Goal: Task Accomplishment & Management: Manage account settings

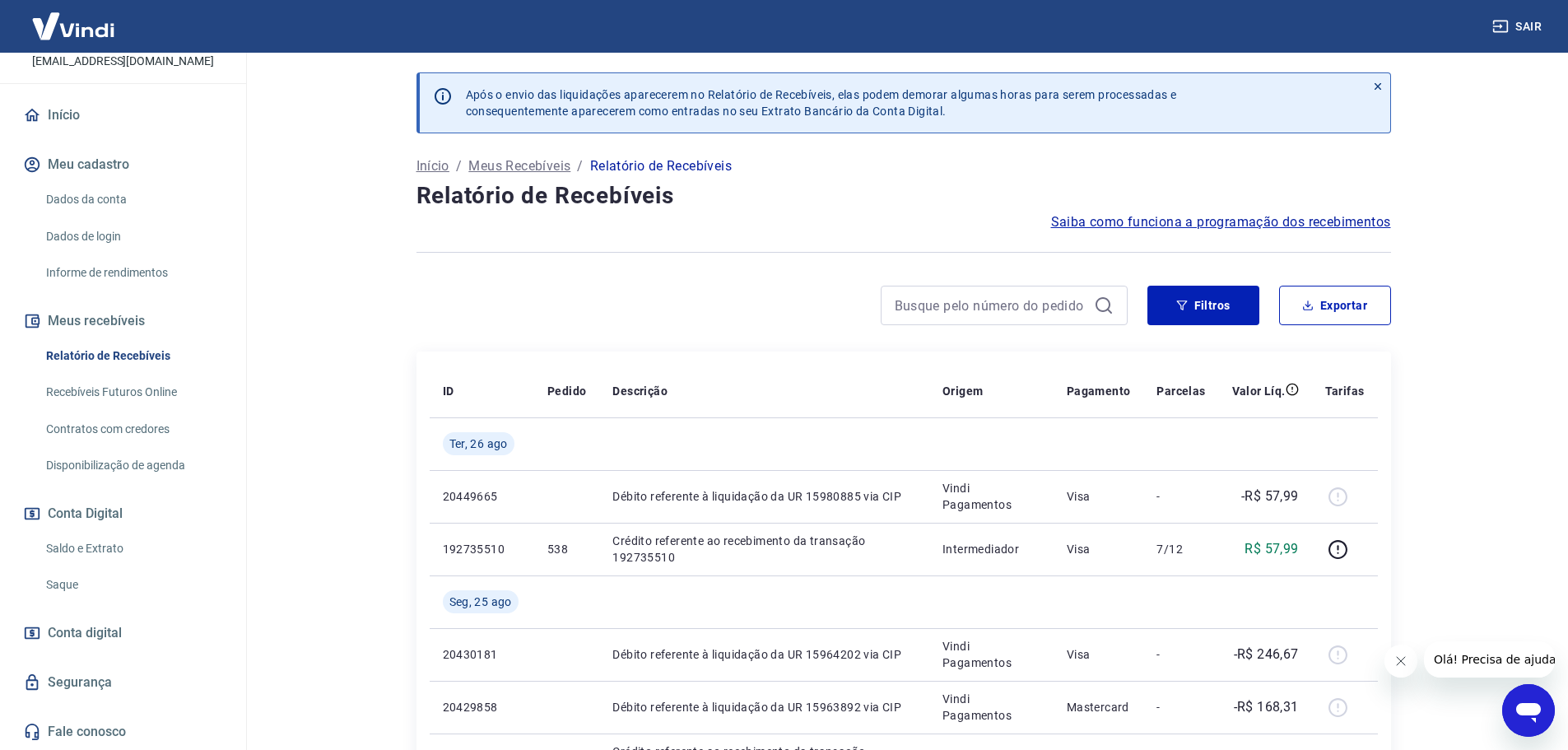
scroll to position [127, 0]
click at [88, 547] on link "Saldo e Extrato" at bounding box center [133, 549] width 186 height 34
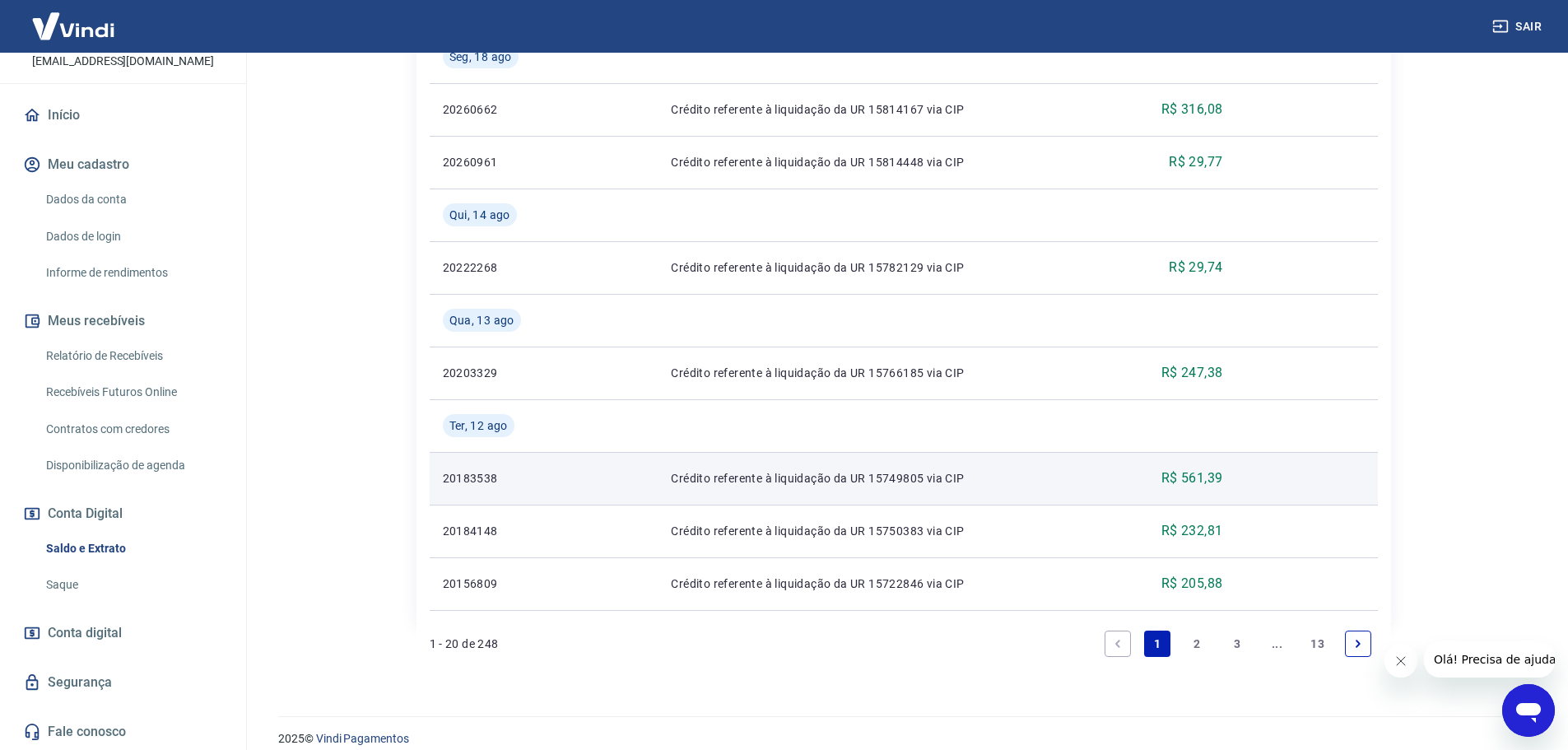
scroll to position [1449, 0]
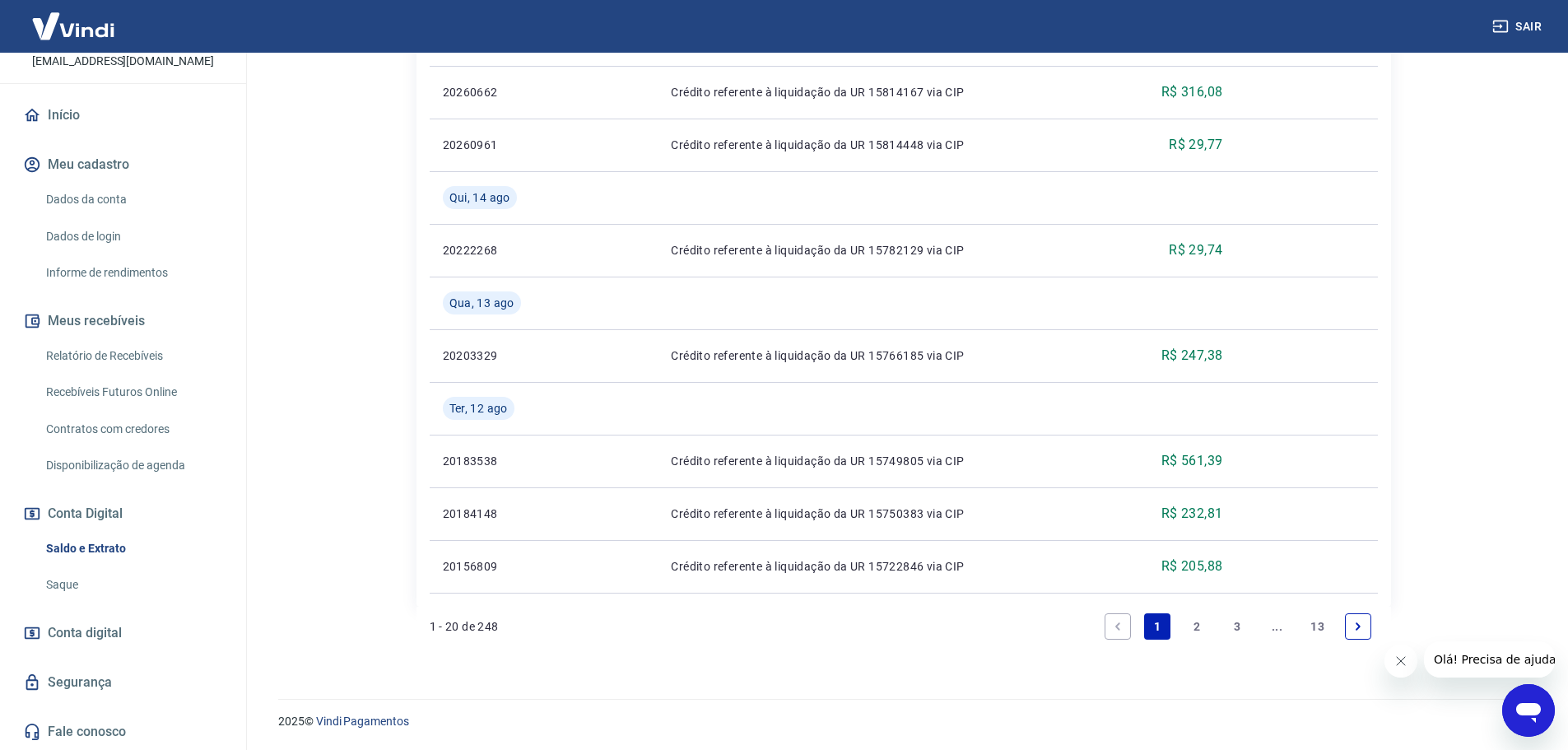
click at [1315, 628] on link "13" at bounding box center [1317, 627] width 27 height 26
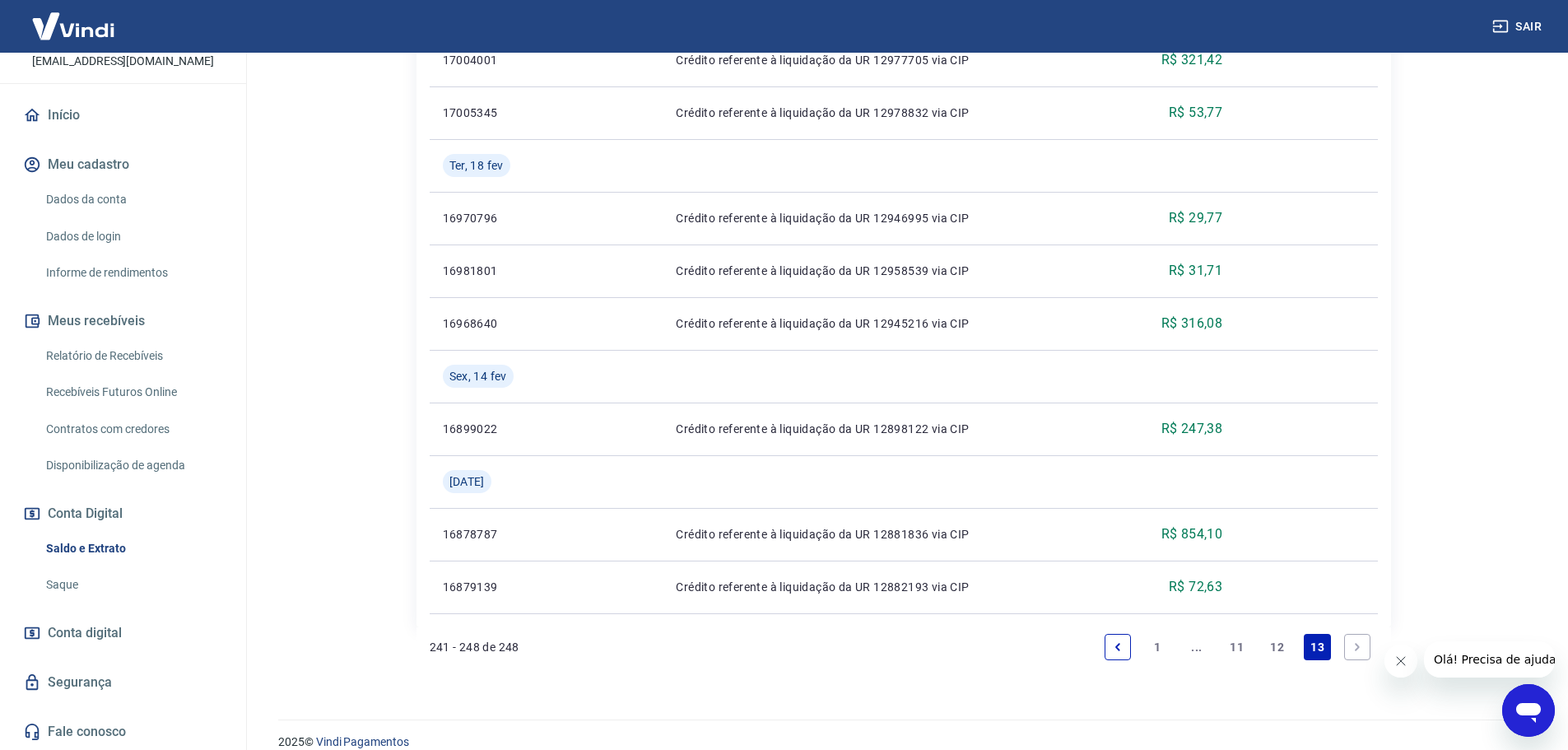
scroll to position [553, 0]
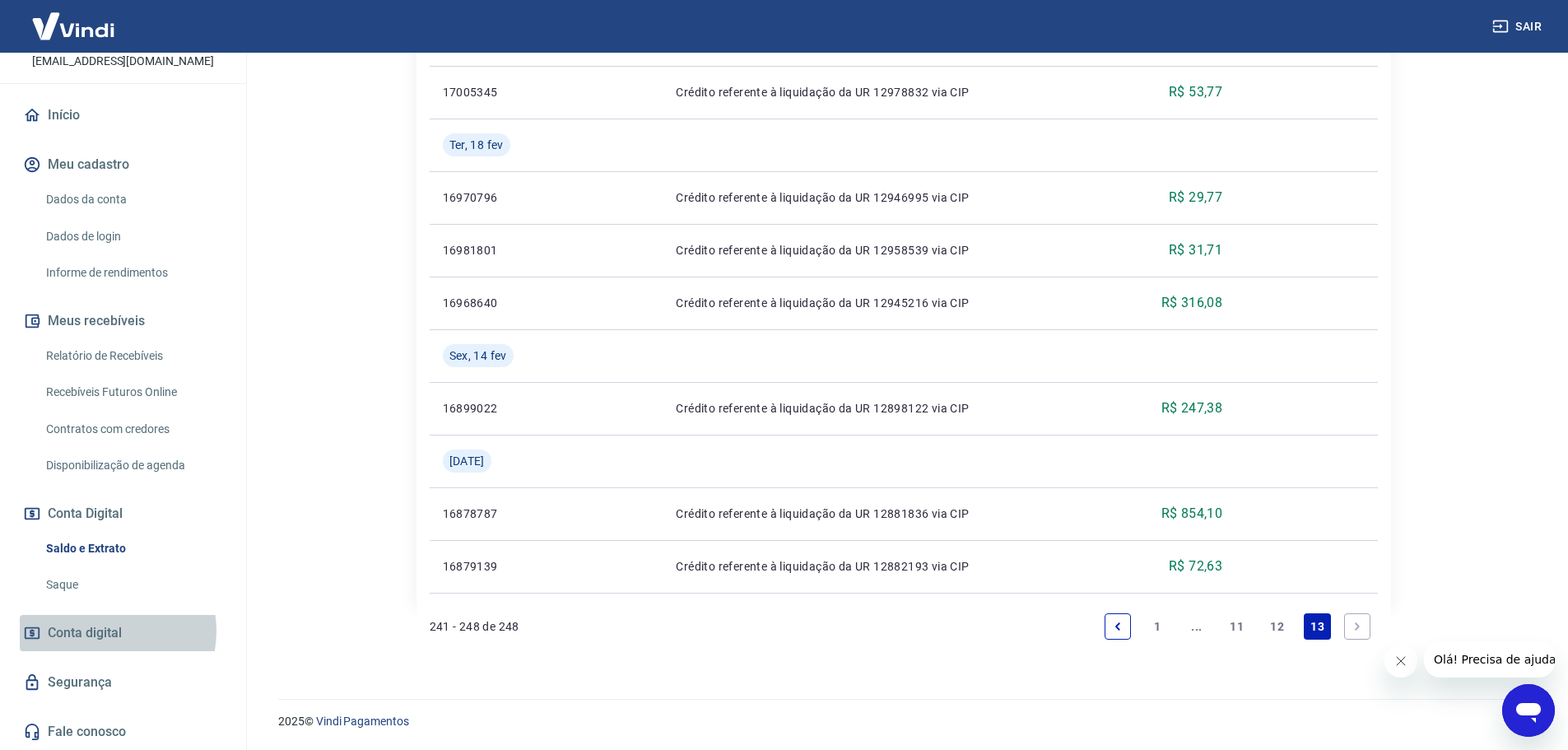
click at [106, 631] on span "Conta digital" at bounding box center [85, 633] width 74 height 23
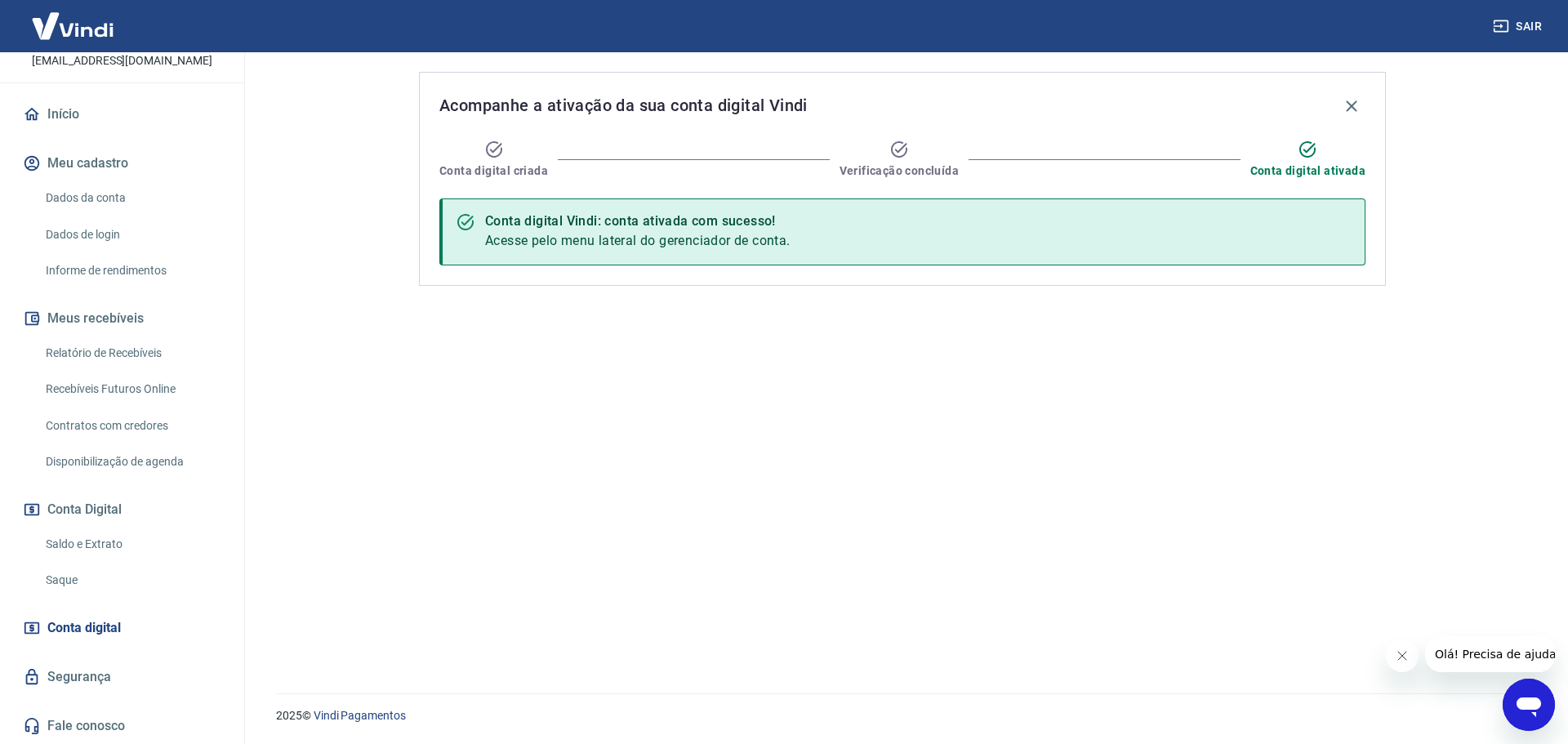
click at [62, 549] on link "Saldo e Extrato" at bounding box center [132, 545] width 185 height 34
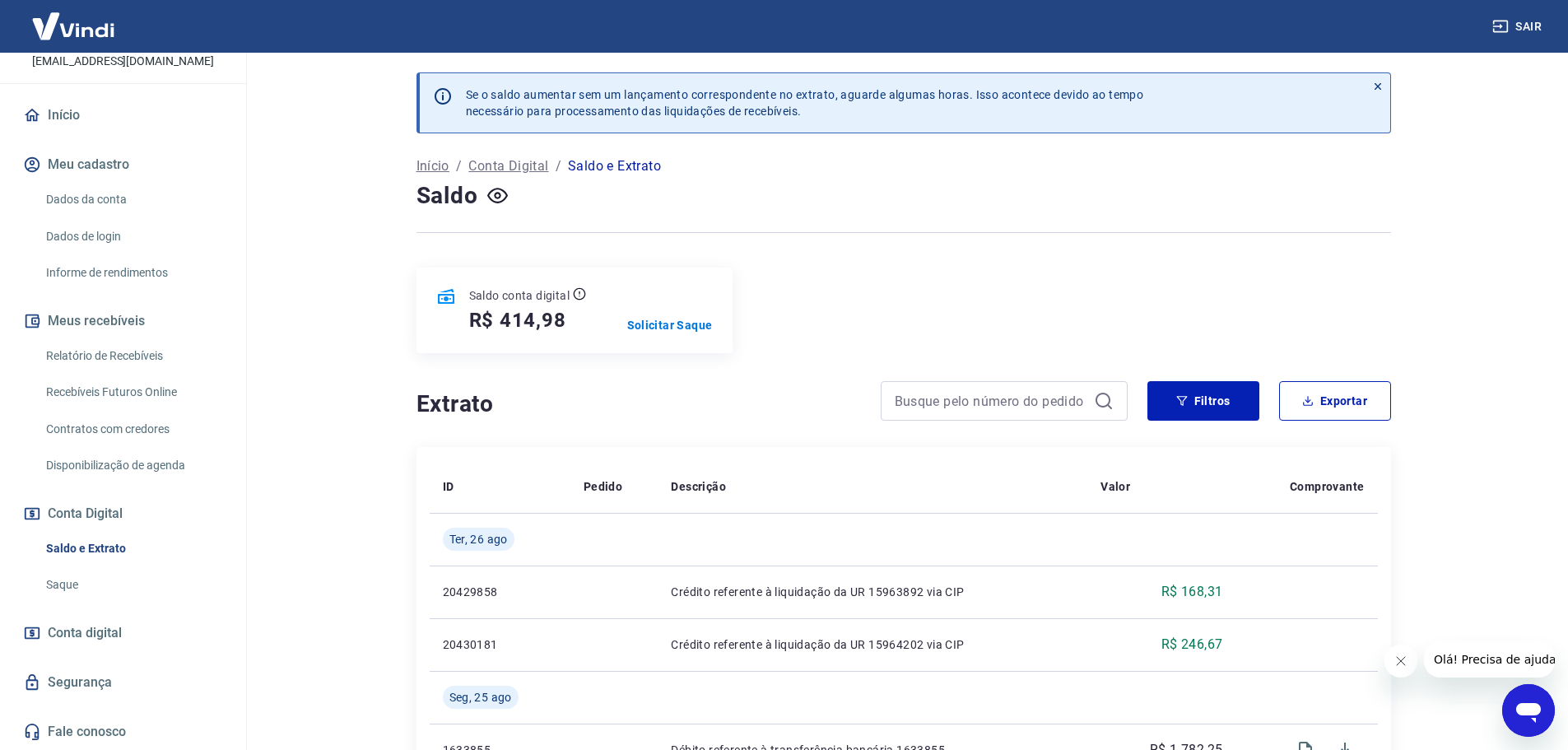
click at [121, 395] on link "Recebíveis Futuros Online" at bounding box center [133, 393] width 186 height 34
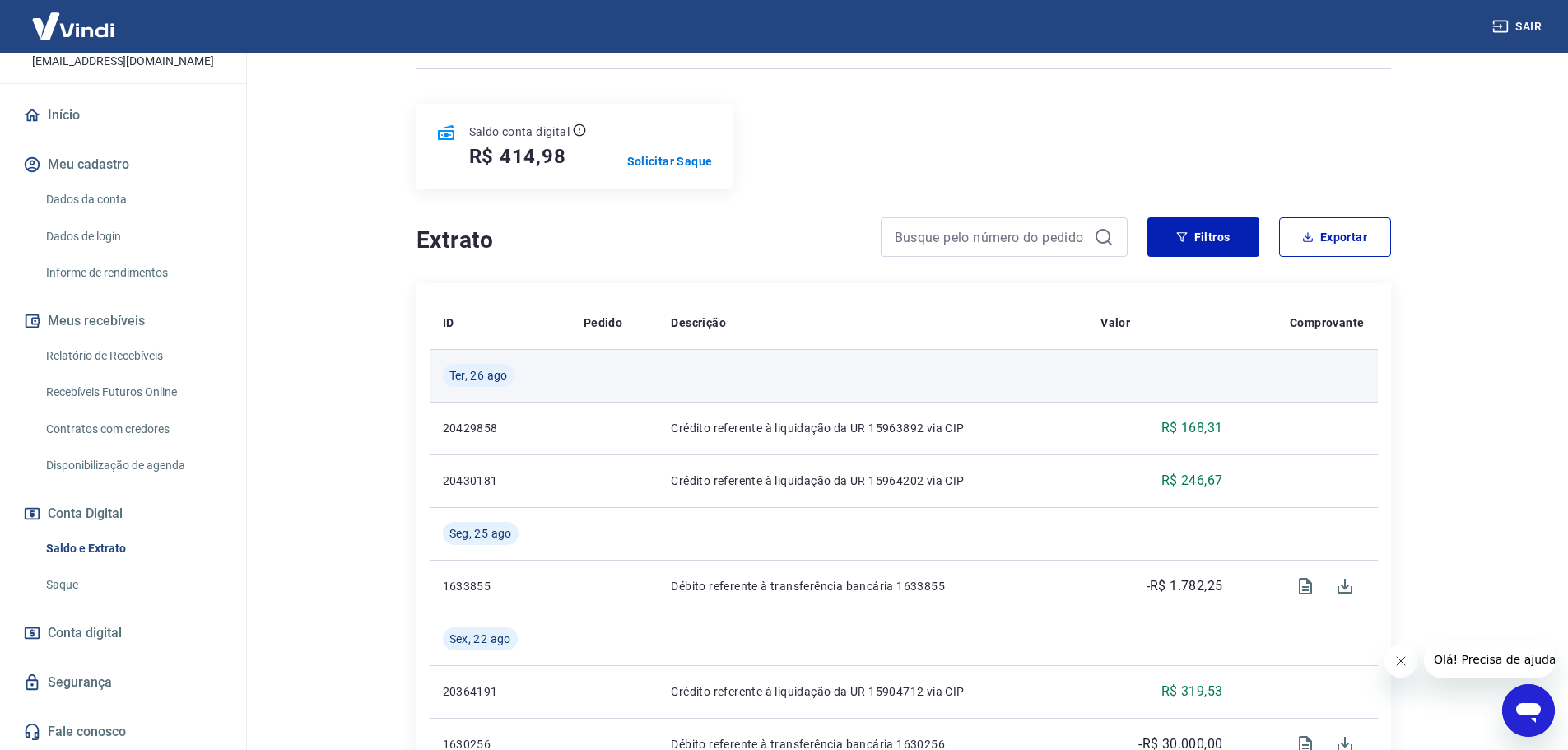
scroll to position [165, 0]
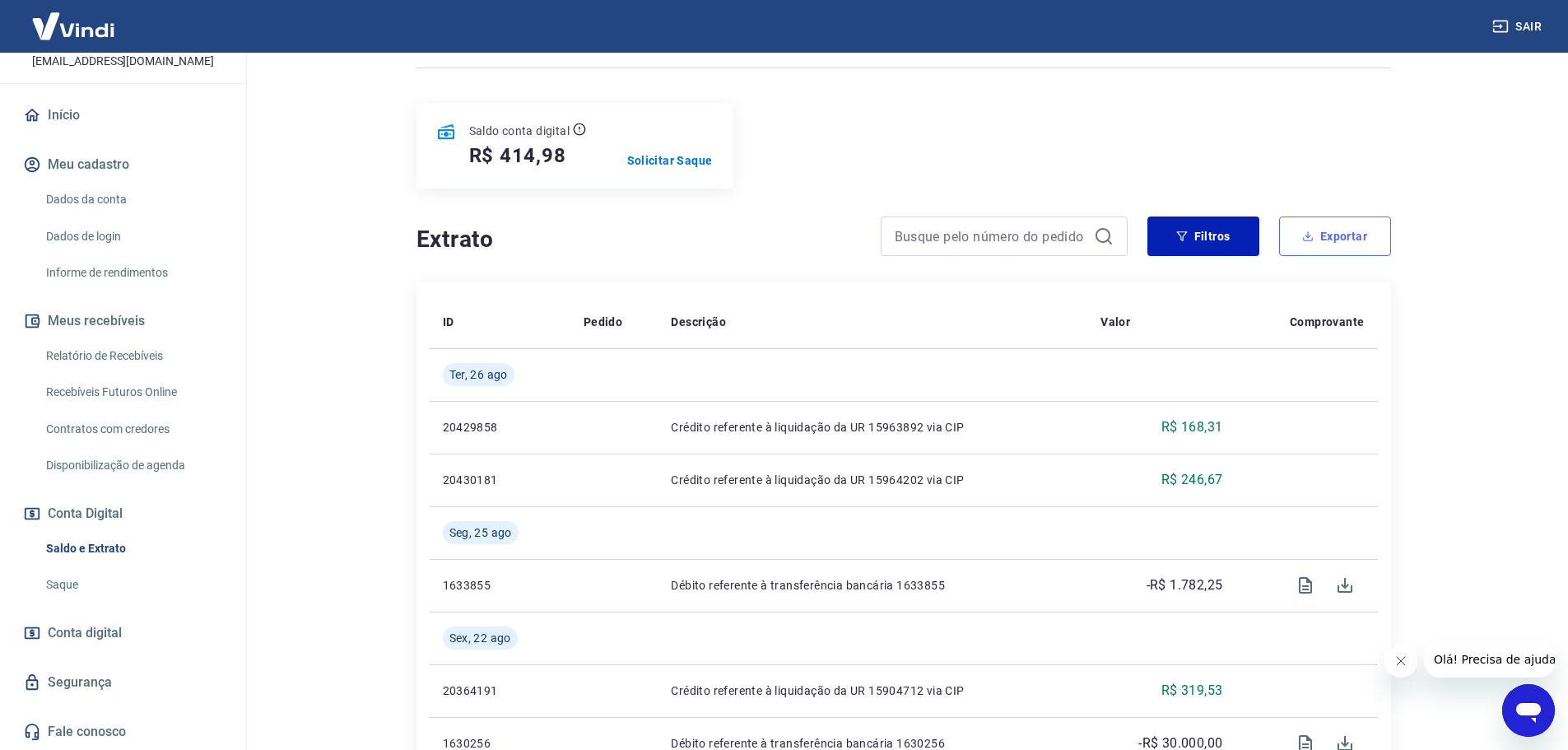
click at [1341, 239] on button "Exportar" at bounding box center [1334, 236] width 112 height 40
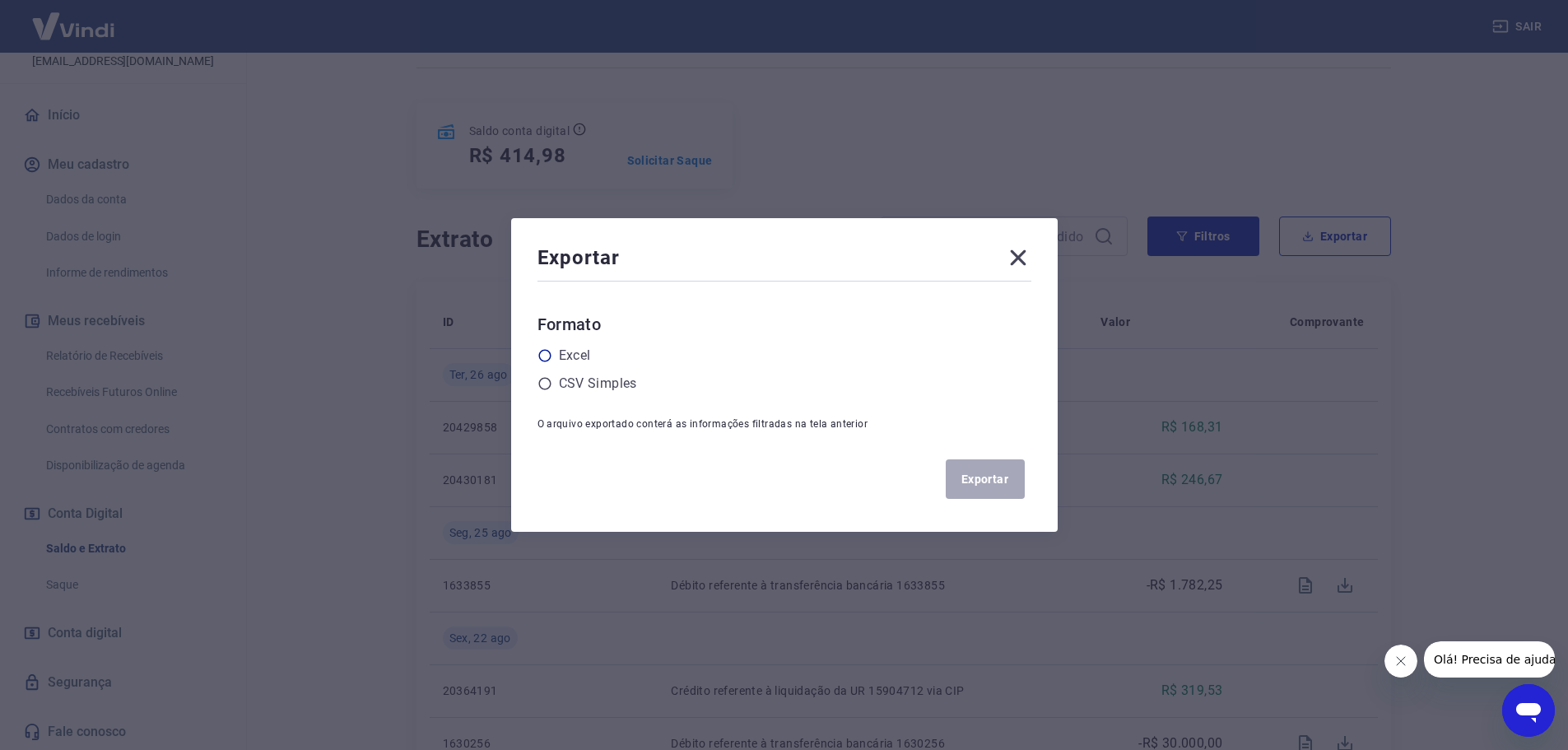
click at [583, 351] on label "Excel" at bounding box center [575, 355] width 32 height 20
click at [0, 0] on input "radio" at bounding box center [0, 0] width 0 height 0
click at [978, 482] on button "Exportar" at bounding box center [985, 480] width 79 height 40
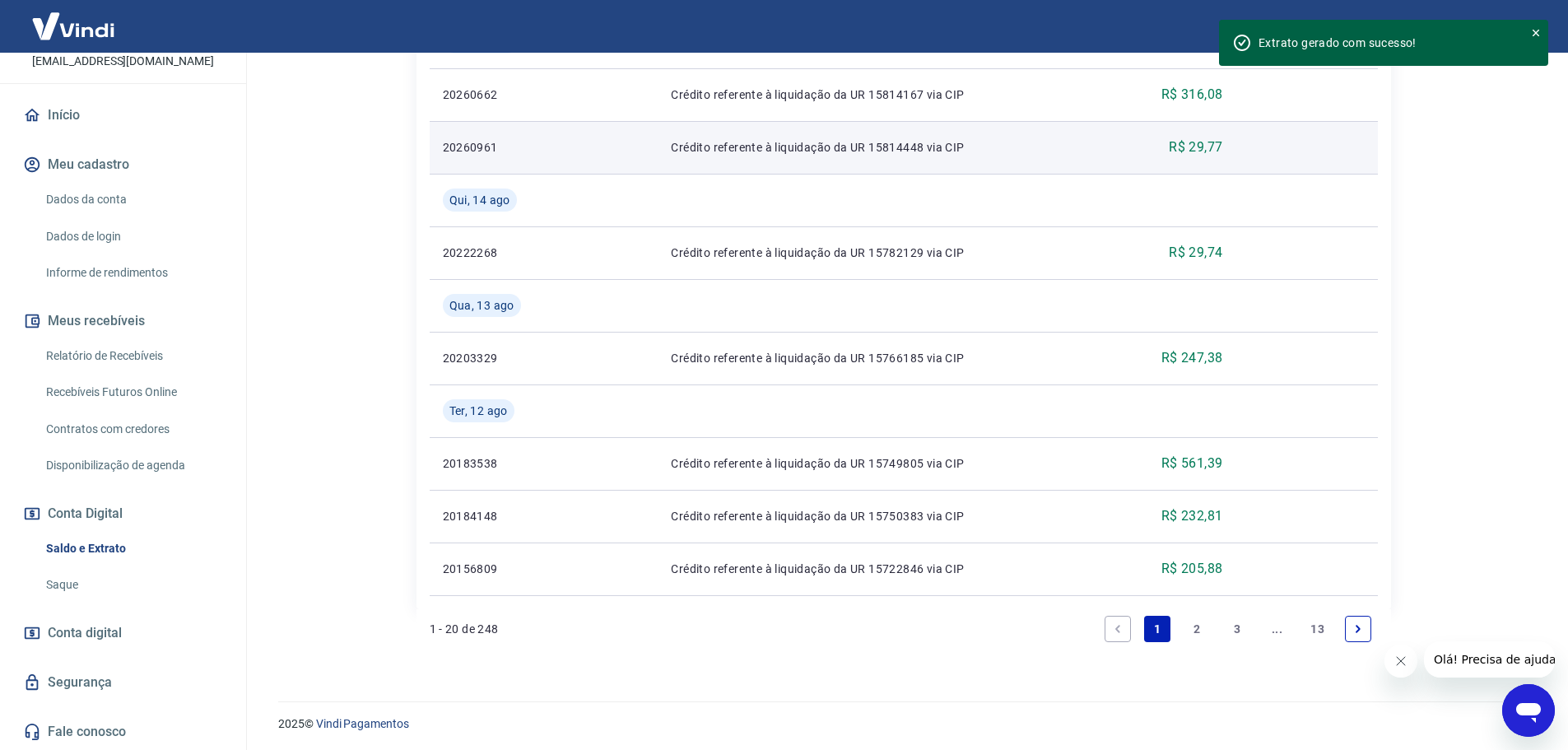
scroll to position [1449, 0]
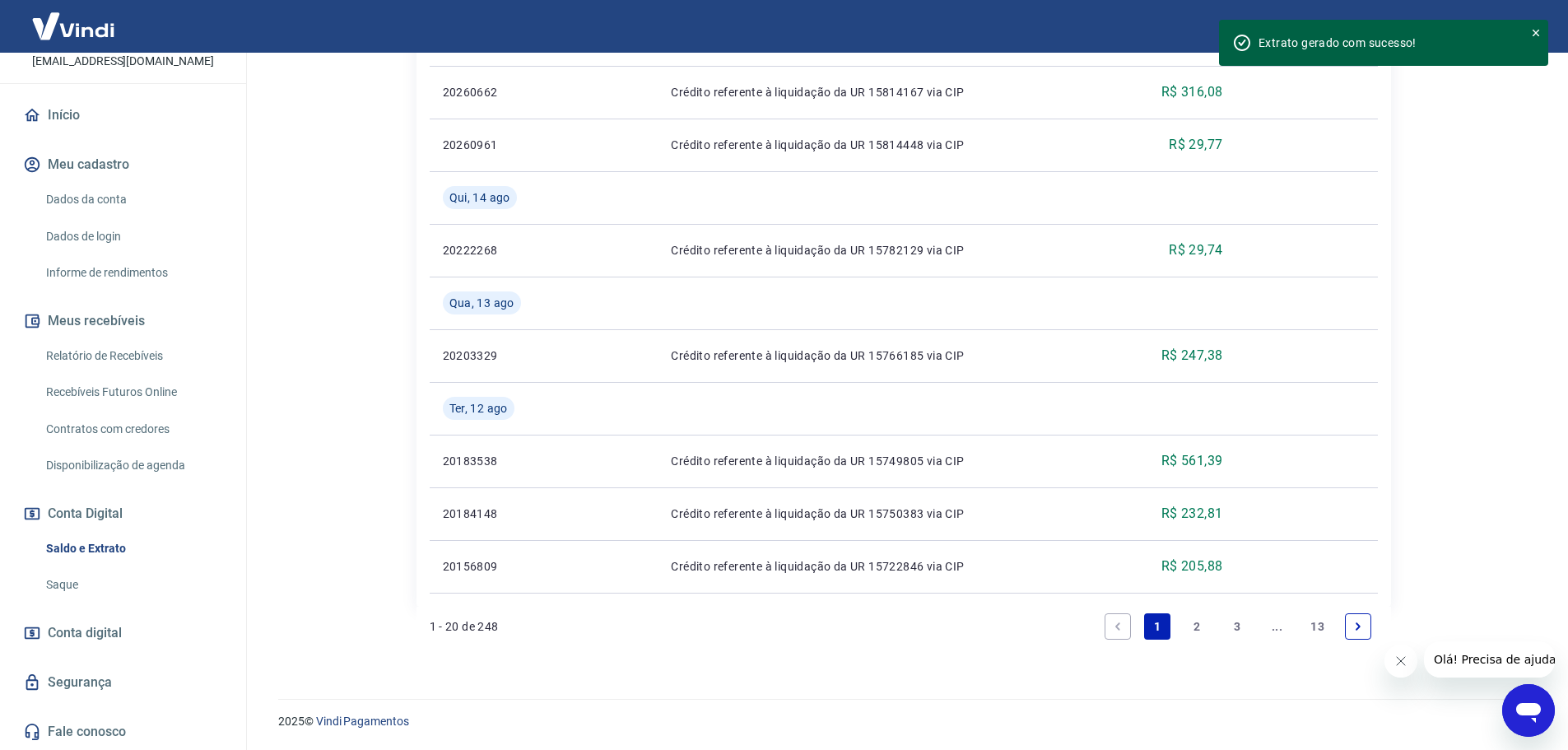
click at [1317, 618] on link "13" at bounding box center [1317, 627] width 27 height 26
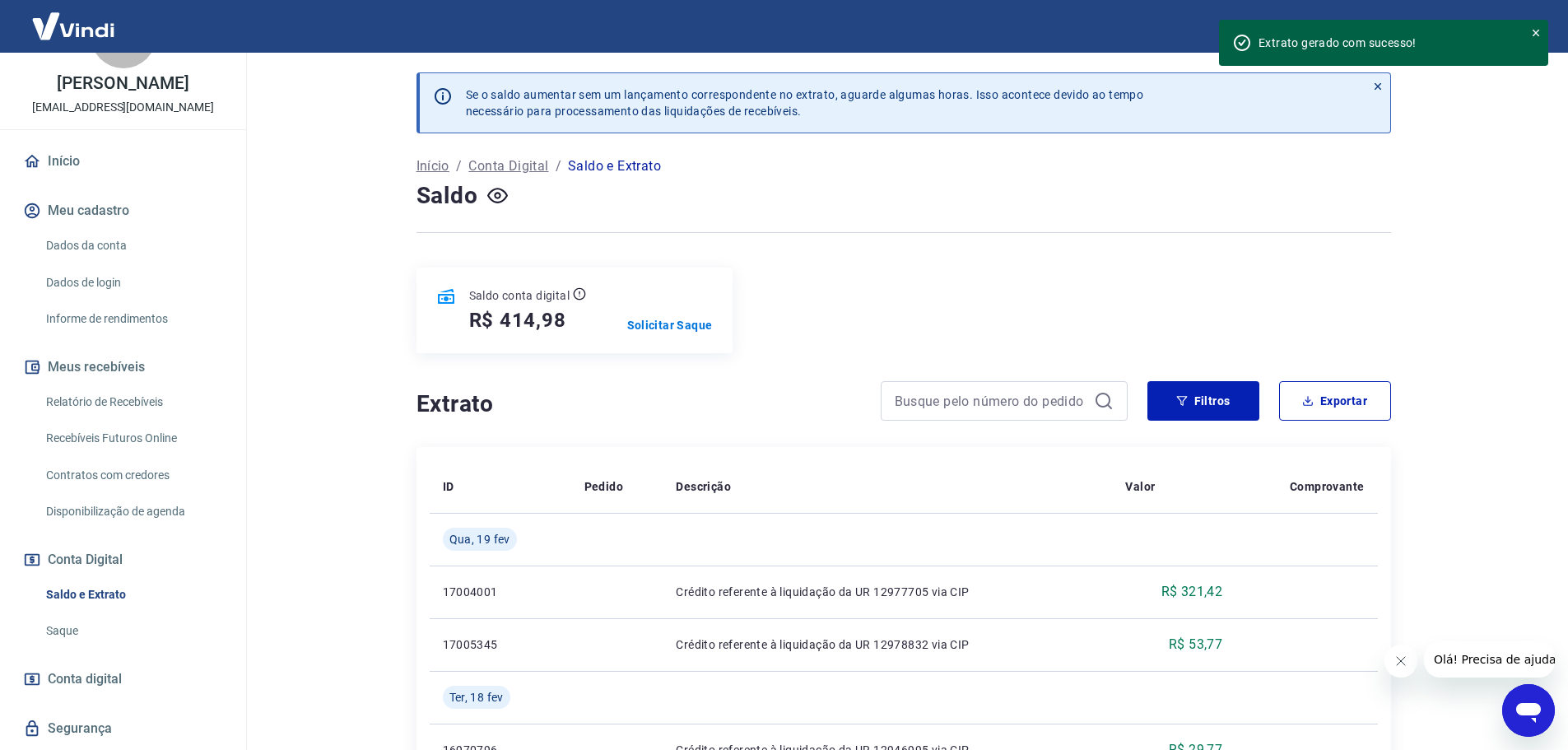
scroll to position [44, 0]
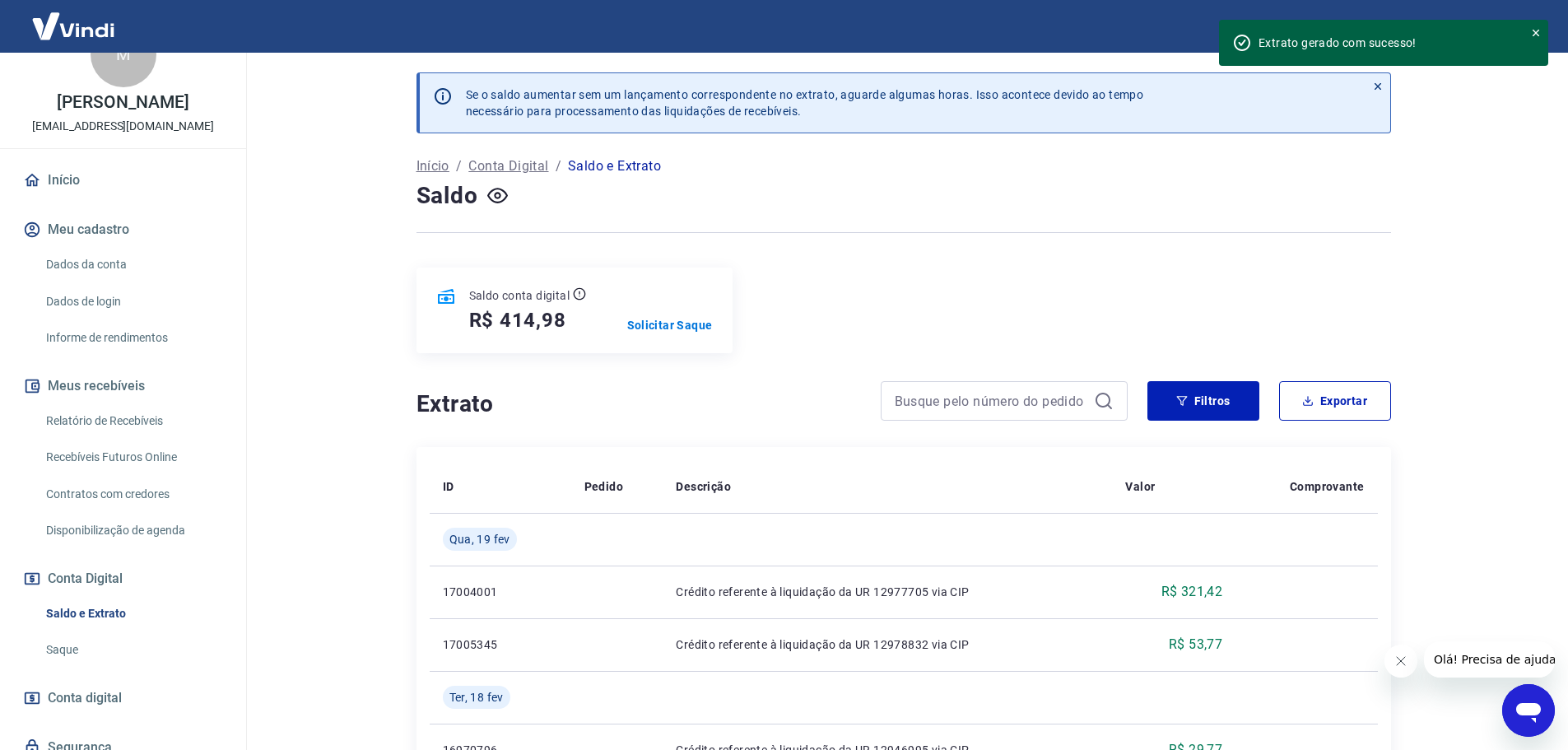
click at [102, 193] on link "Início" at bounding box center [122, 180] width 206 height 36
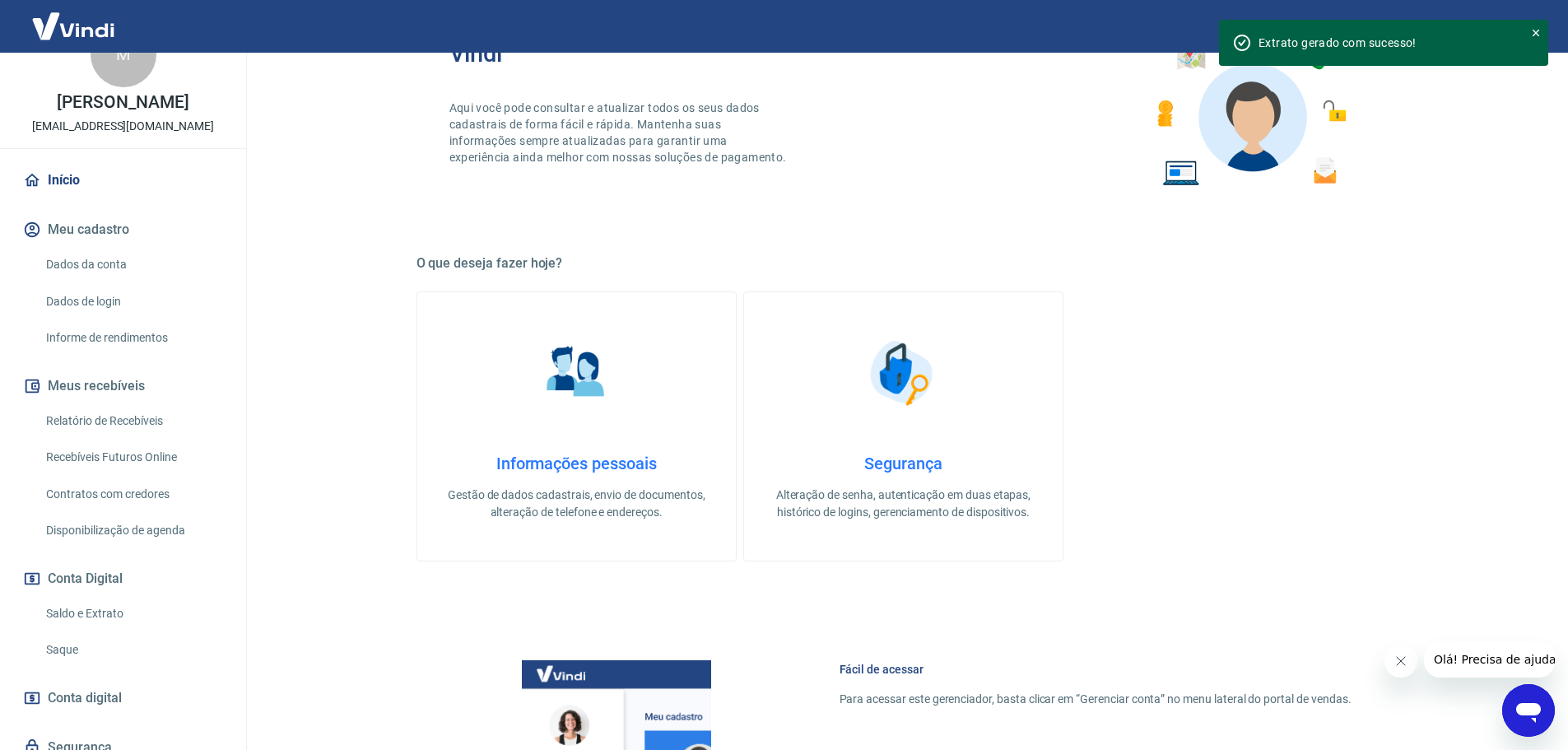
scroll to position [82, 0]
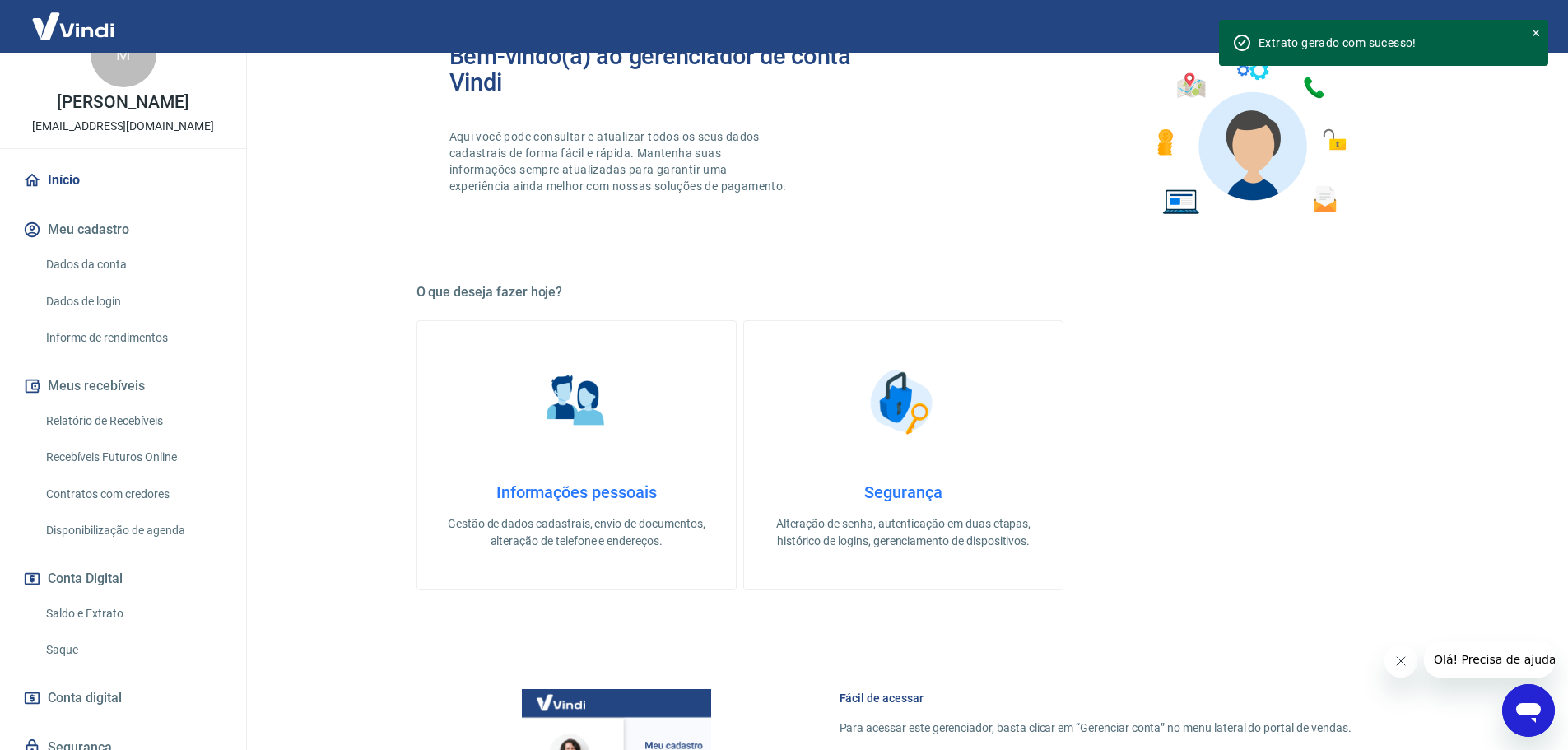
click at [1512, 697] on div "Abrir janela de mensagens" at bounding box center [1528, 710] width 49 height 49
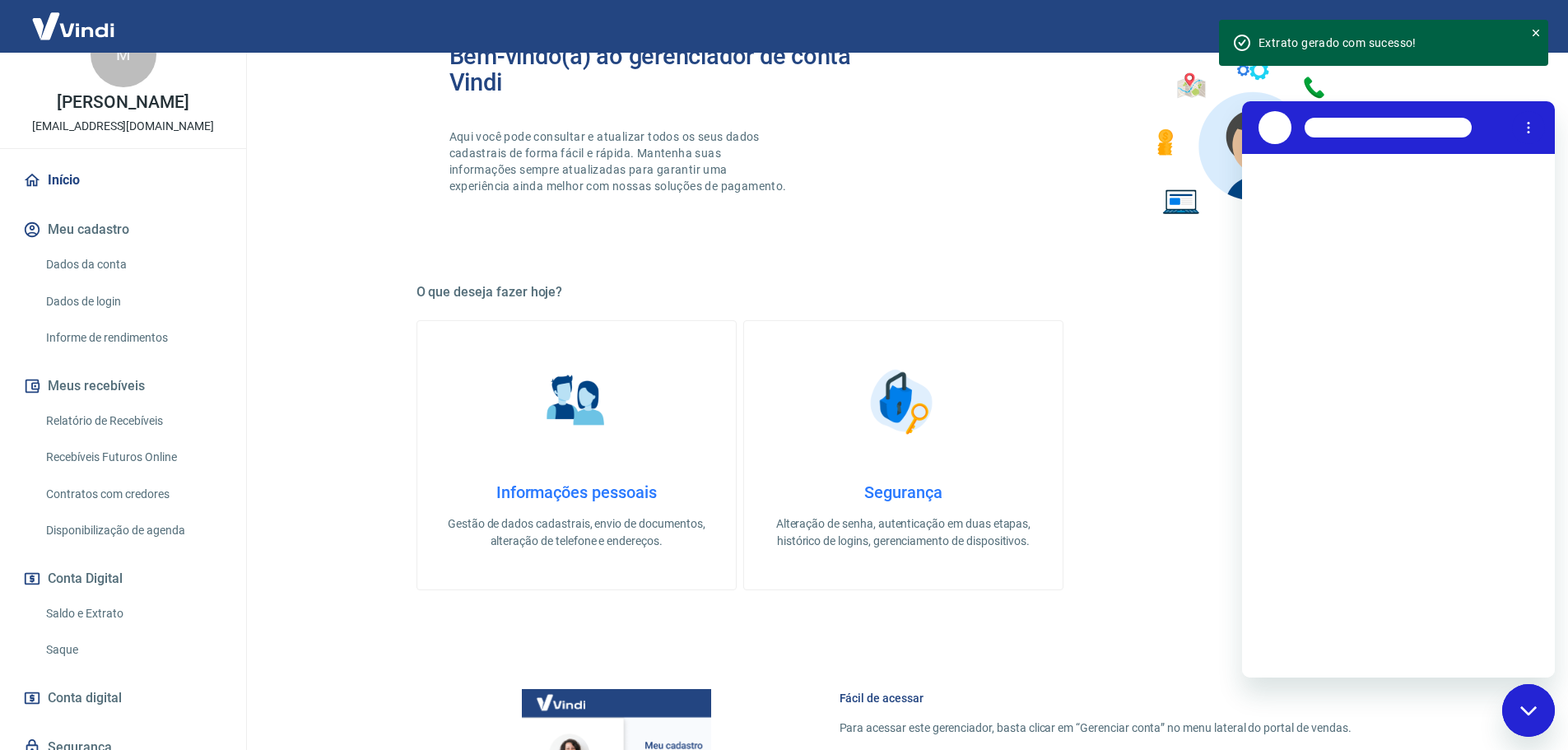
scroll to position [0, 0]
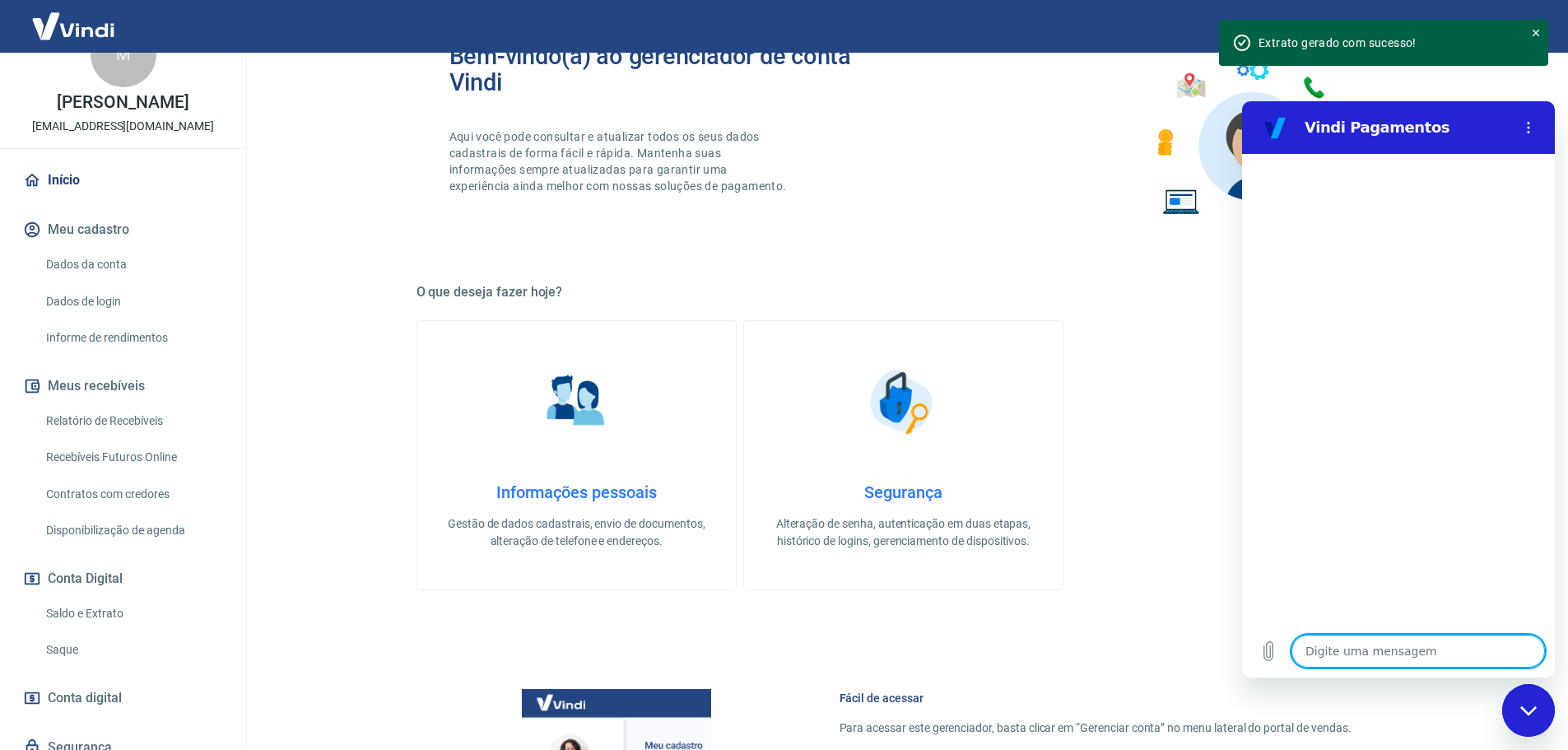
type textarea "."
type textarea "x"
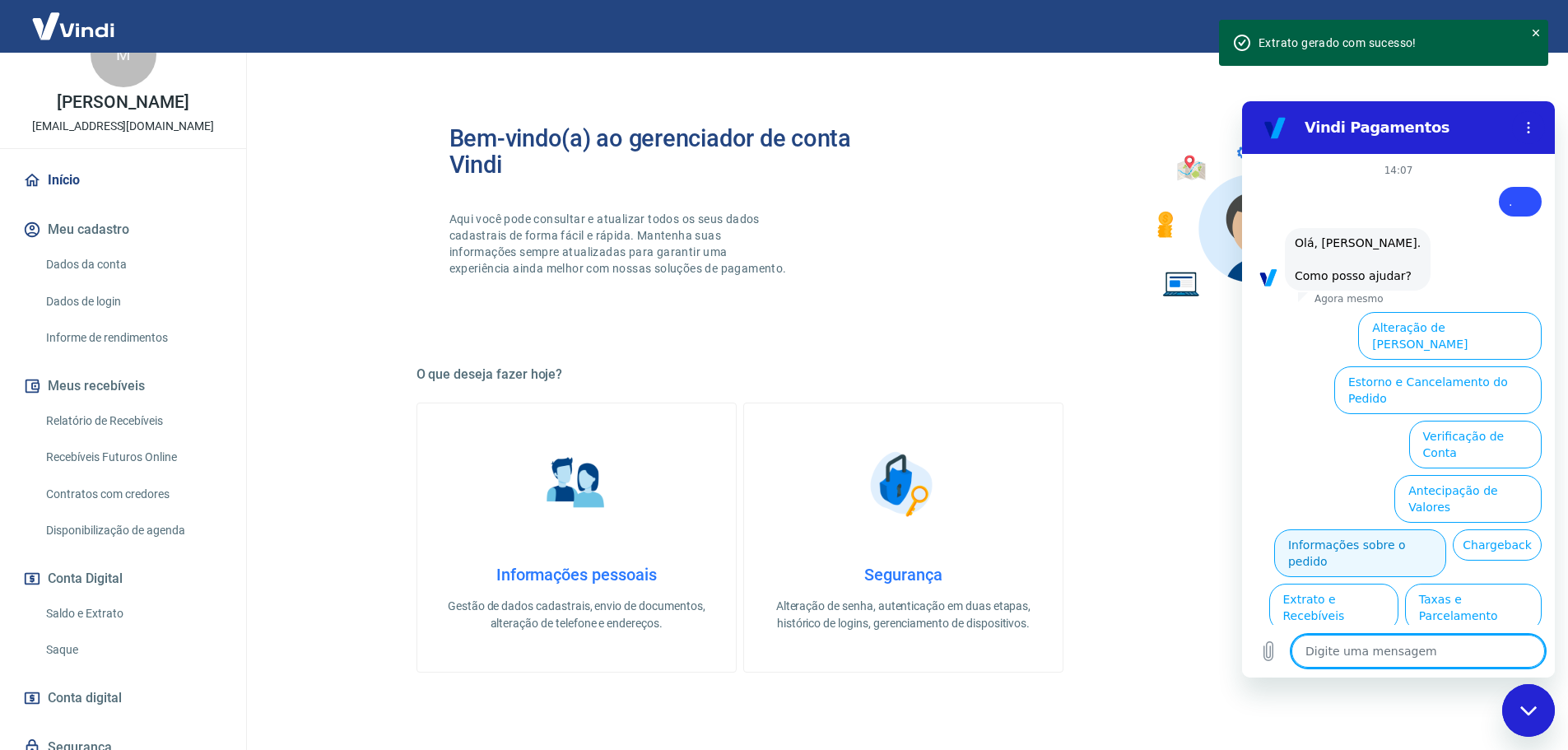
click at [1372, 530] on button "Informações sobre o pedido" at bounding box center [1360, 553] width 172 height 48
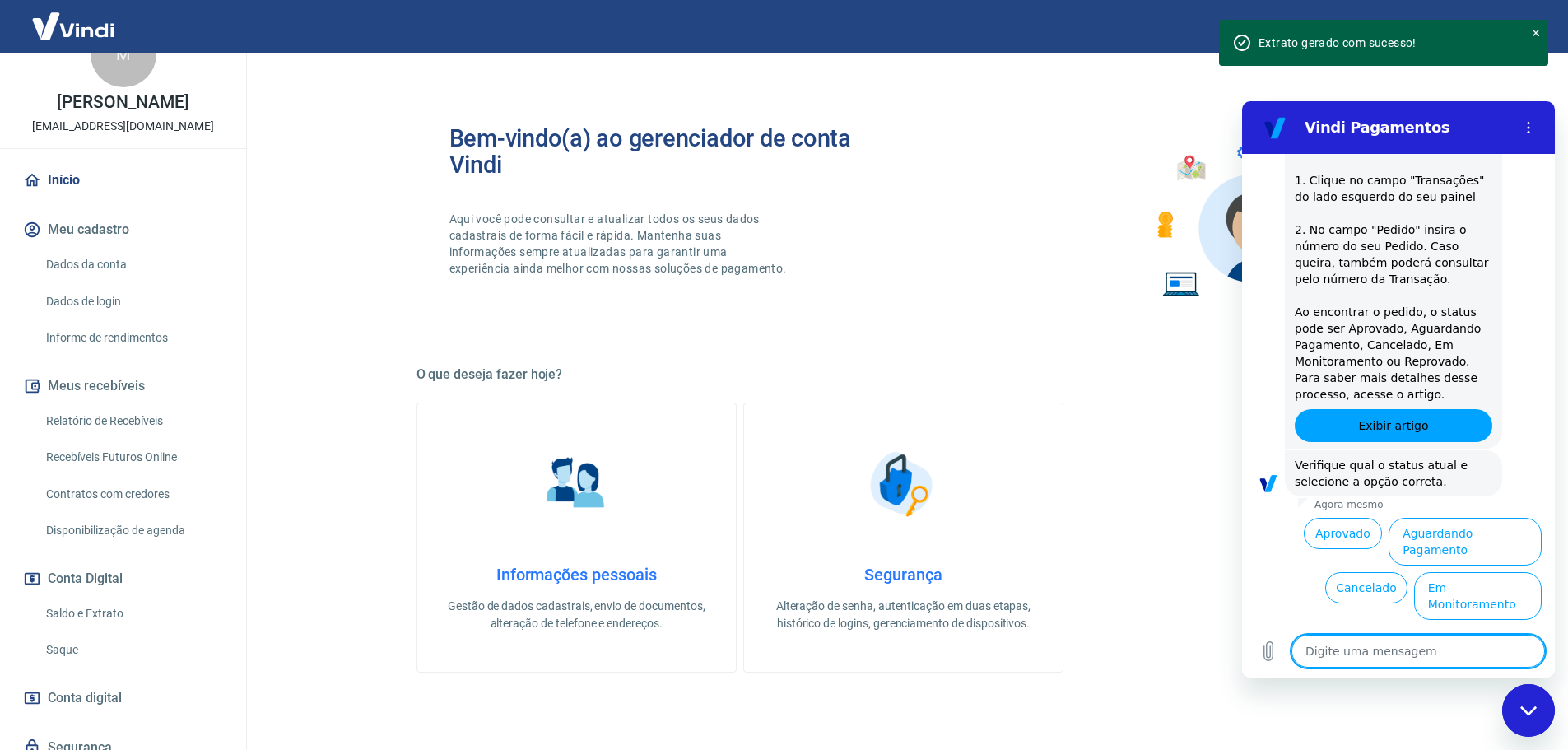
scroll to position [309, 0]
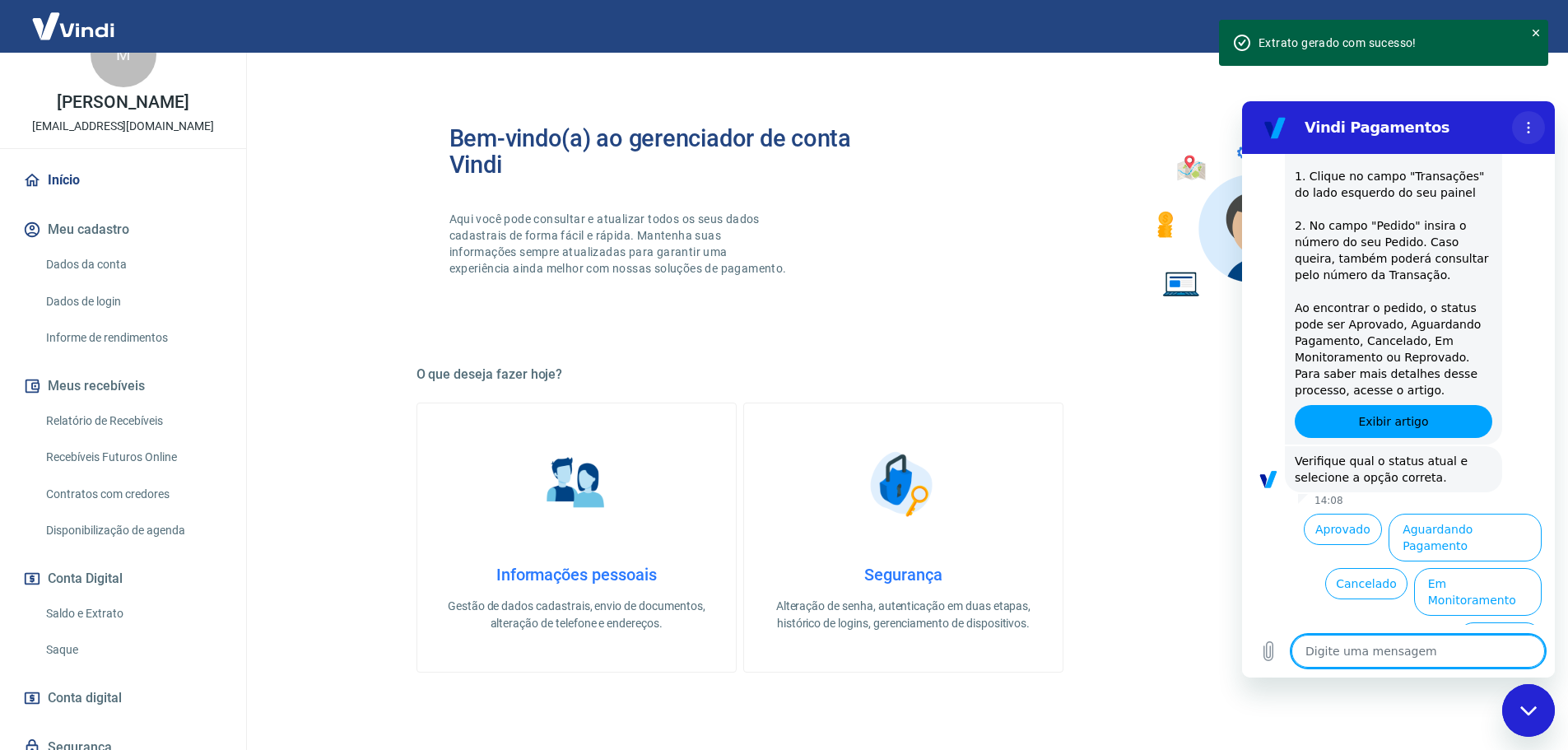
click at [1522, 133] on icon "Menu de opções" at bounding box center [1528, 127] width 13 height 13
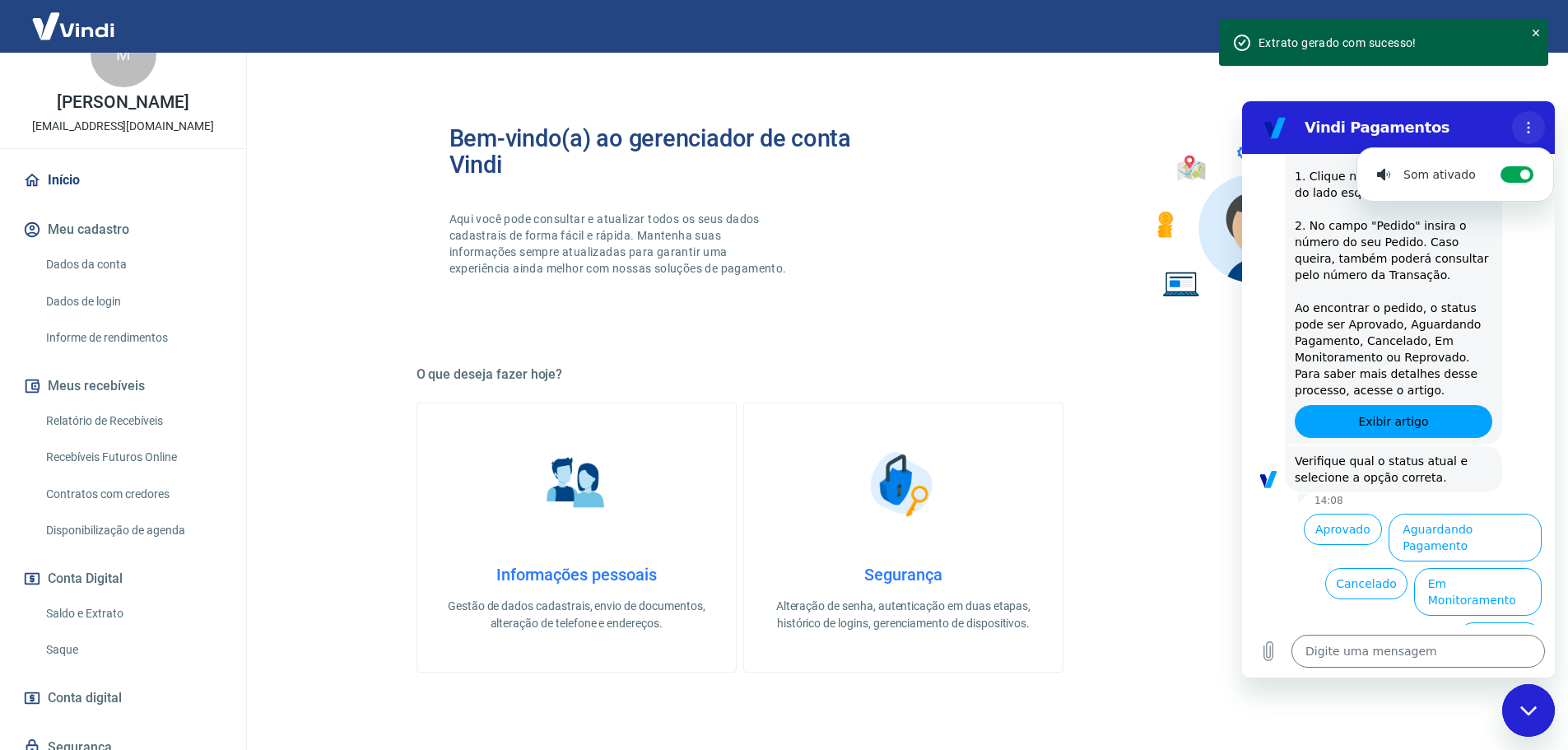
click at [1522, 133] on icon "Menu de opções" at bounding box center [1528, 127] width 13 height 13
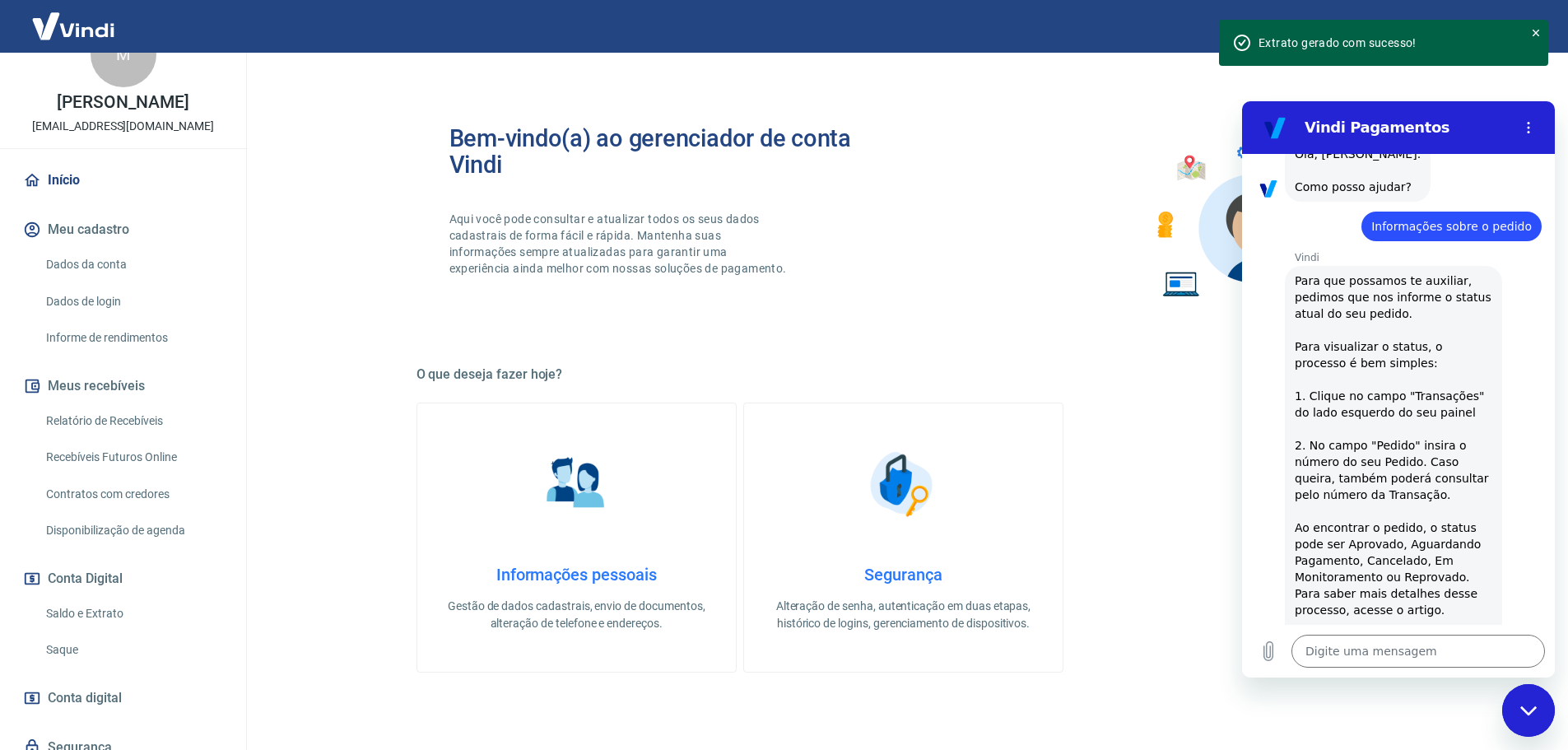
scroll to position [0, 0]
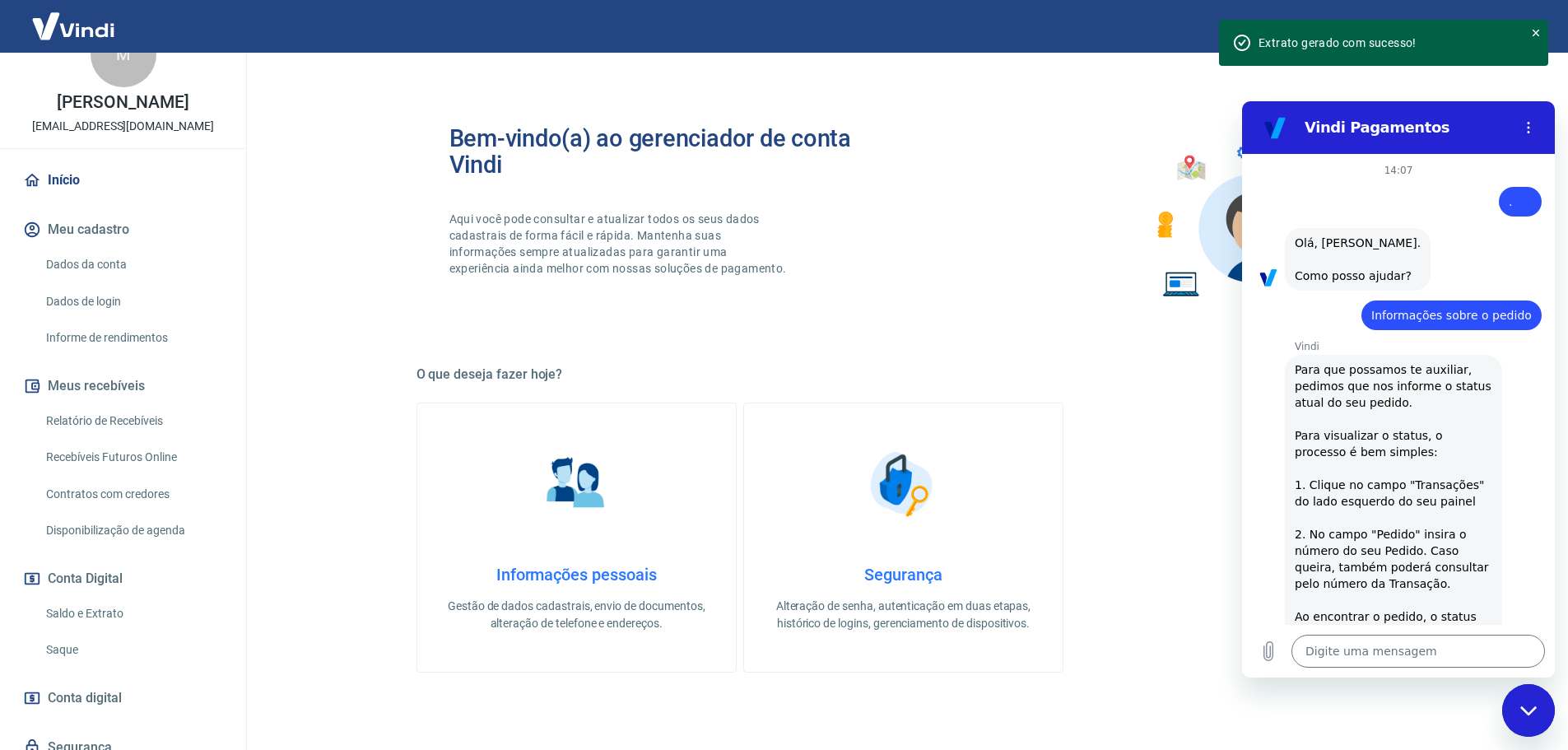
click at [1532, 27] on icon at bounding box center [1536, 33] width 11 height 11
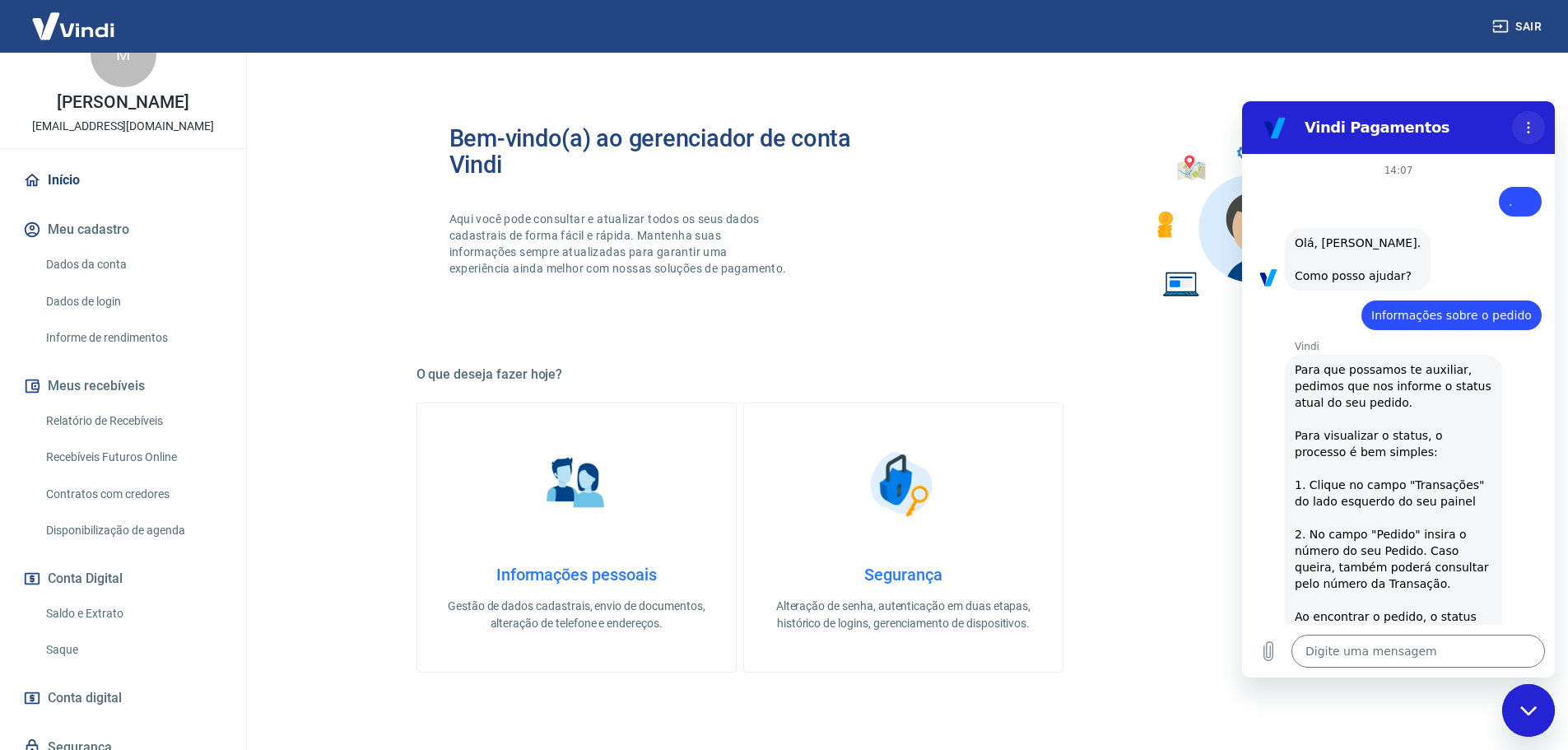
click at [1536, 134] on button "Menu de opções" at bounding box center [1528, 127] width 33 height 33
click at [1489, 147] on section "Vindi Pagamentos Som ativado Alternar notificações sonoras" at bounding box center [1398, 128] width 313 height 53
click at [1358, 127] on h2 "Vindi Pagamentos" at bounding box center [1404, 127] width 201 height 20
drag, startPoint x: 1317, startPoint y: 446, endPoint x: 1310, endPoint y: 484, distance: 38.6
click at [1317, 466] on div "Vindi diz: Para que possamos te auxiliar, pedimos que nos informe o status atua…" at bounding box center [1393, 554] width 218 height 399
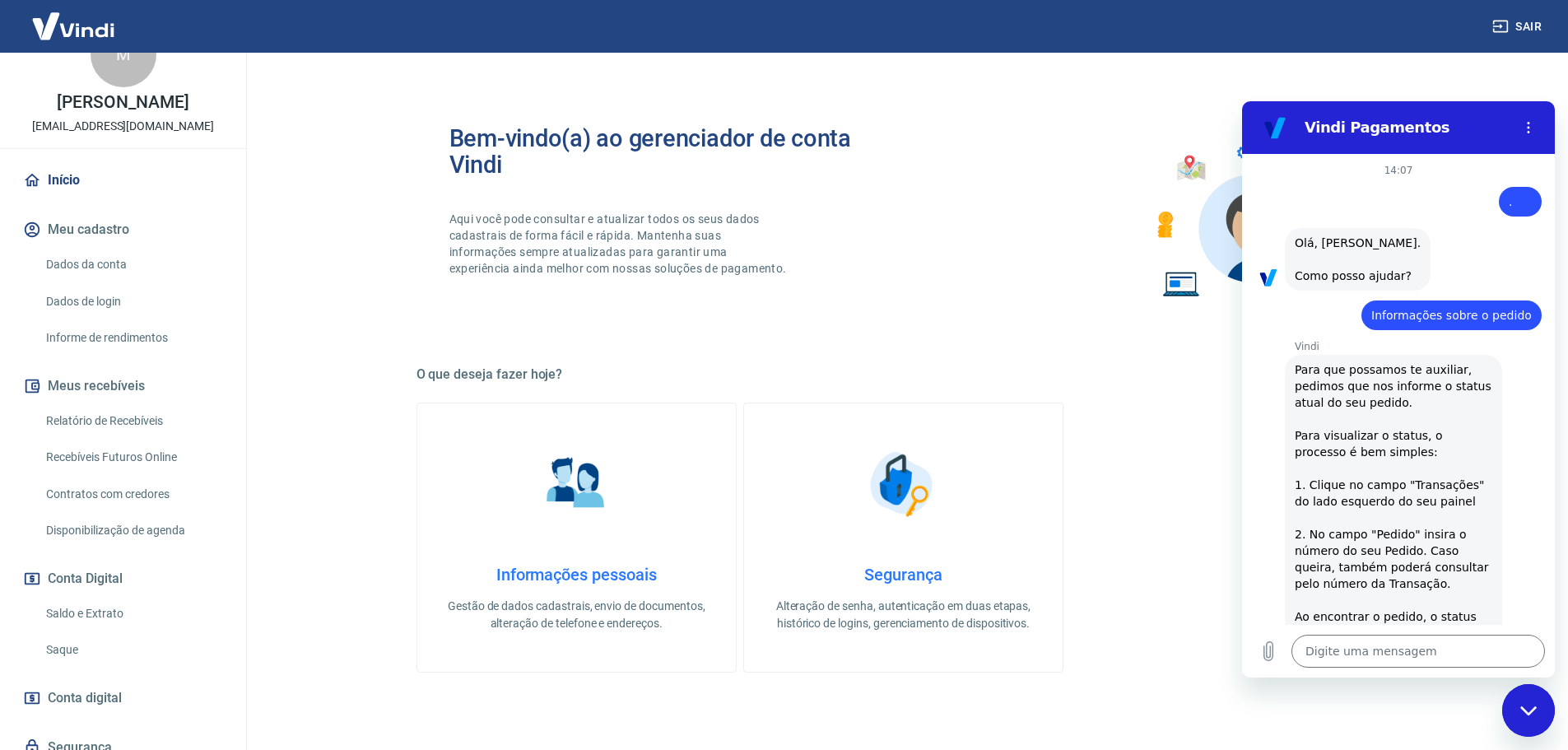
drag, startPoint x: 1248, startPoint y: 660, endPoint x: 1233, endPoint y: 670, distance: 18.0
drag, startPoint x: 1494, startPoint y: 1252, endPoint x: 1531, endPoint y: 696, distance: 557.2
click at [1534, 700] on div "Fechar janela de mensagens" at bounding box center [1528, 710] width 49 height 49
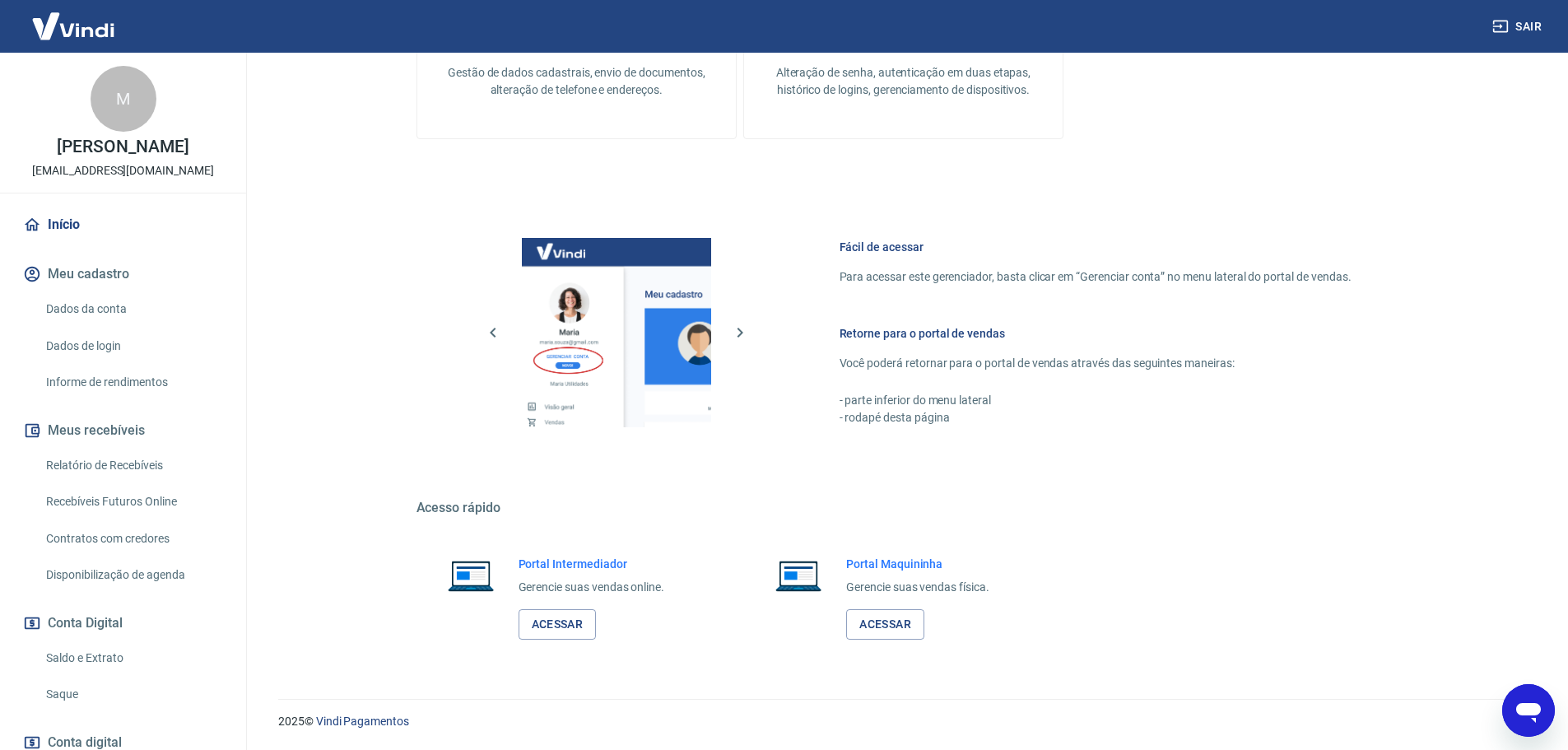
type textarea "x"
